Goal: Find specific page/section: Find specific page/section

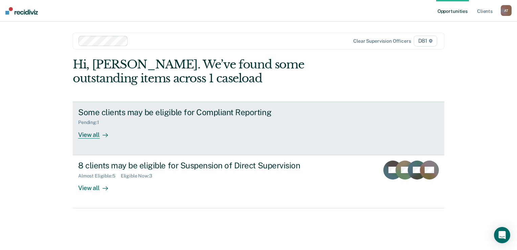
click at [84, 135] on div "View all" at bounding box center [97, 131] width 38 height 13
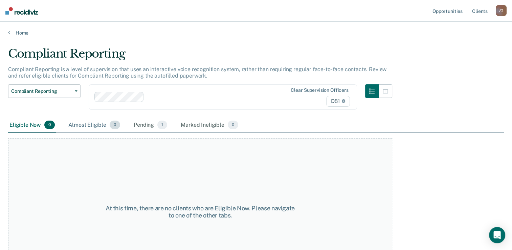
click at [86, 124] on div "Almost Eligible 0" at bounding box center [94, 125] width 54 height 15
click at [147, 122] on div "Pending 1" at bounding box center [150, 125] width 36 height 15
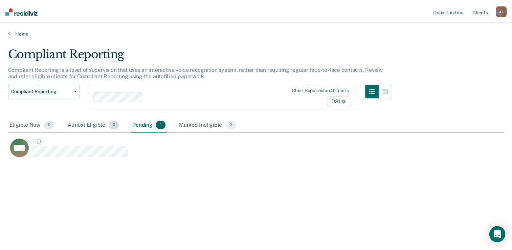
scroll to position [147, 495]
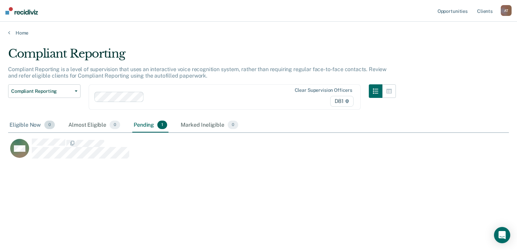
click at [23, 124] on div "Eligible Now 0" at bounding box center [32, 125] width 48 height 15
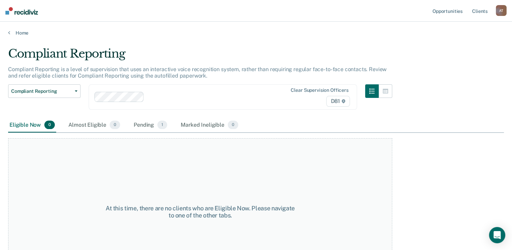
click at [490, 10] on ul "Opportunities Client s" at bounding box center [463, 11] width 65 height 22
click at [486, 12] on link "Client s" at bounding box center [480, 11] width 18 height 22
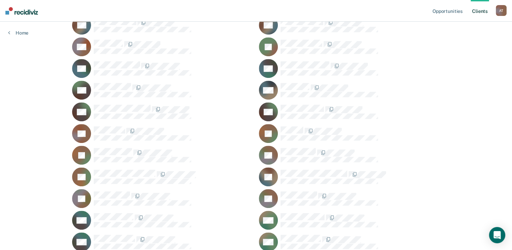
scroll to position [338, 0]
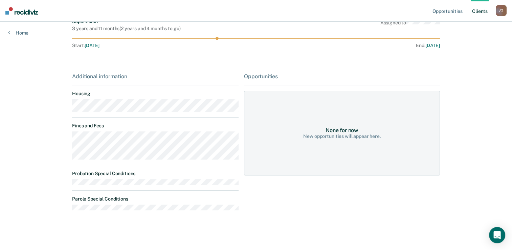
scroll to position [59, 0]
drag, startPoint x: 311, startPoint y: 131, endPoint x: 323, endPoint y: 125, distance: 14.1
click at [311, 131] on div "None for now New opportunities will appear here." at bounding box center [342, 132] width 196 height 85
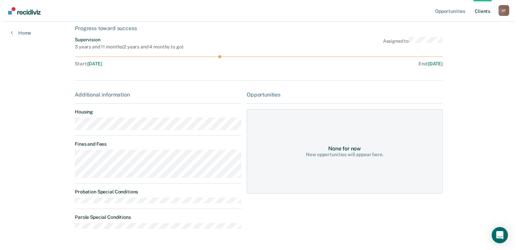
scroll to position [0, 0]
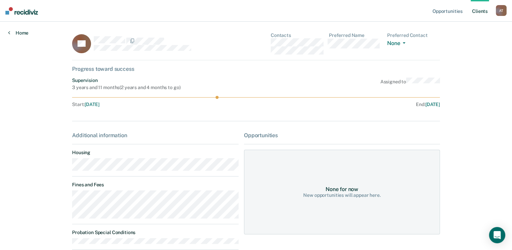
click at [12, 30] on link "Home" at bounding box center [18, 33] width 20 height 6
